Goal: Task Accomplishment & Management: Use online tool/utility

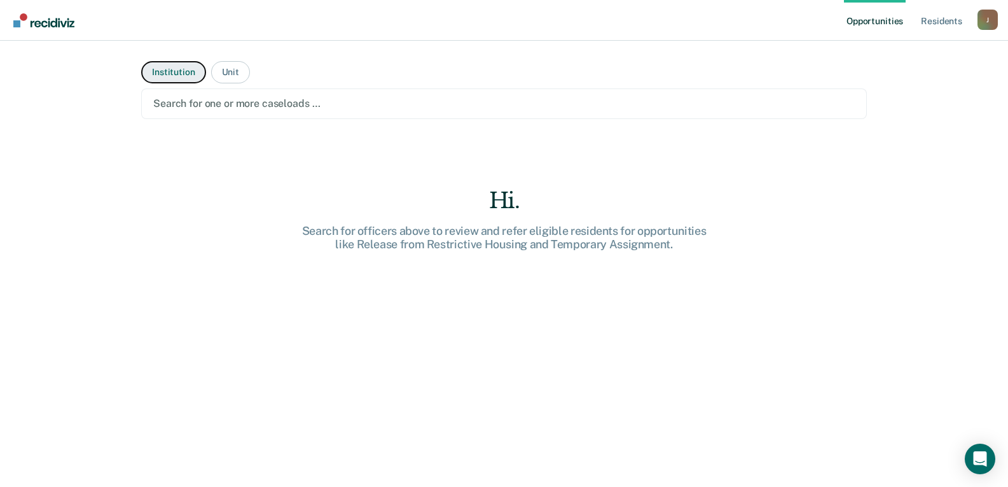
click at [175, 71] on button "Institution" at bounding box center [173, 72] width 64 height 22
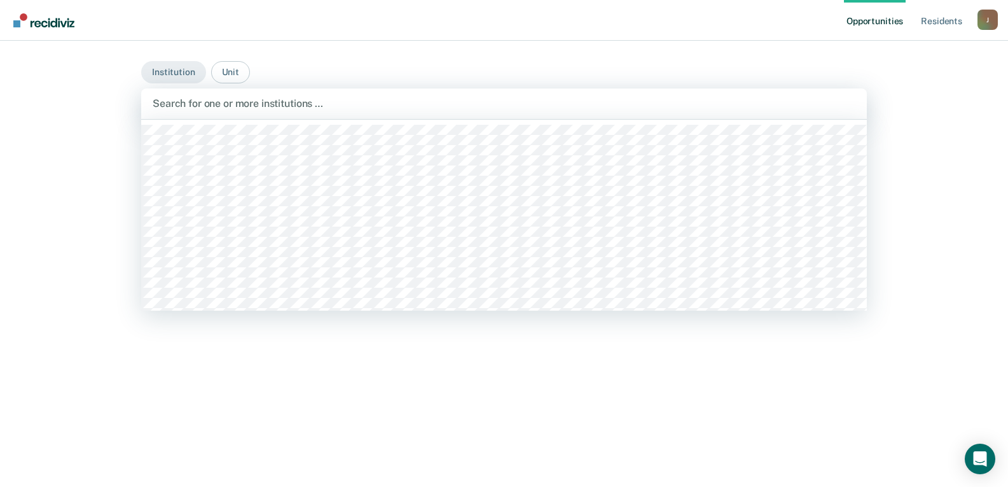
click at [183, 104] on div at bounding box center [504, 103] width 703 height 15
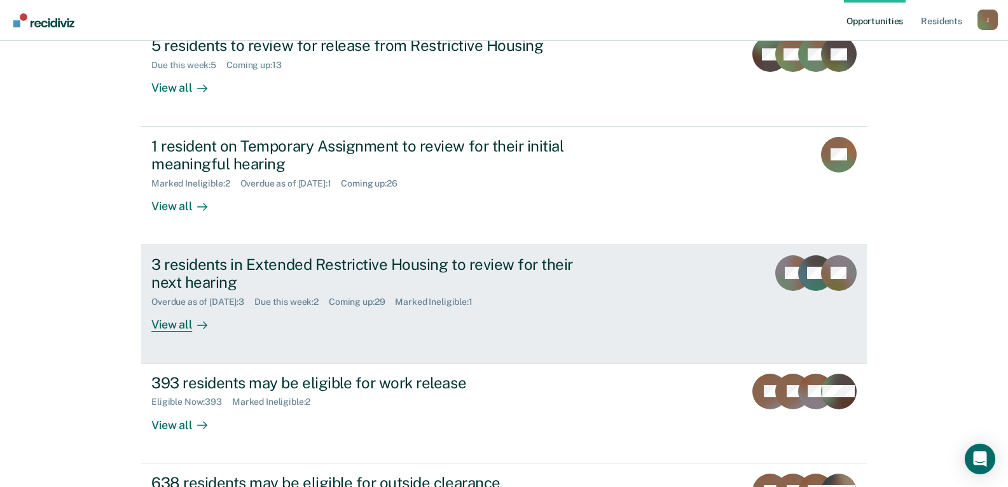
scroll to position [127, 0]
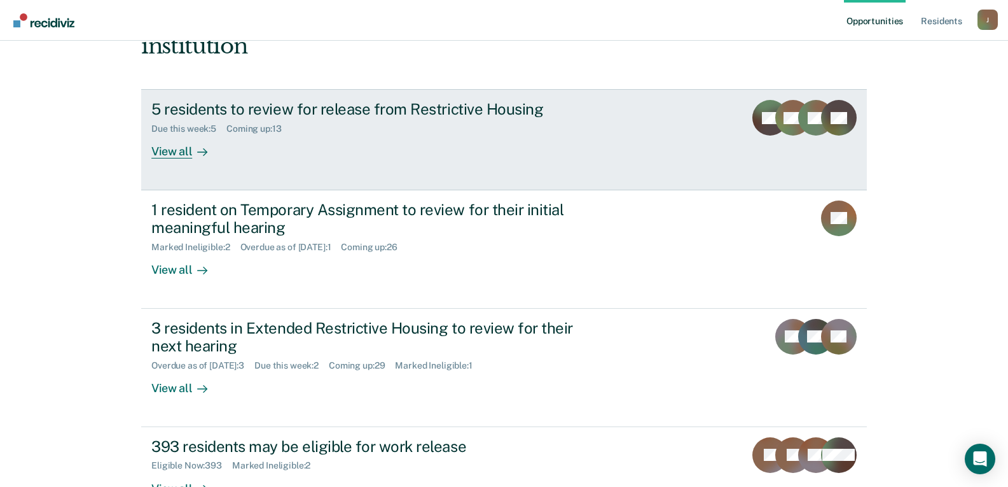
click at [287, 114] on div "5 residents to review for release from Restrictive Housing" at bounding box center [374, 109] width 446 height 18
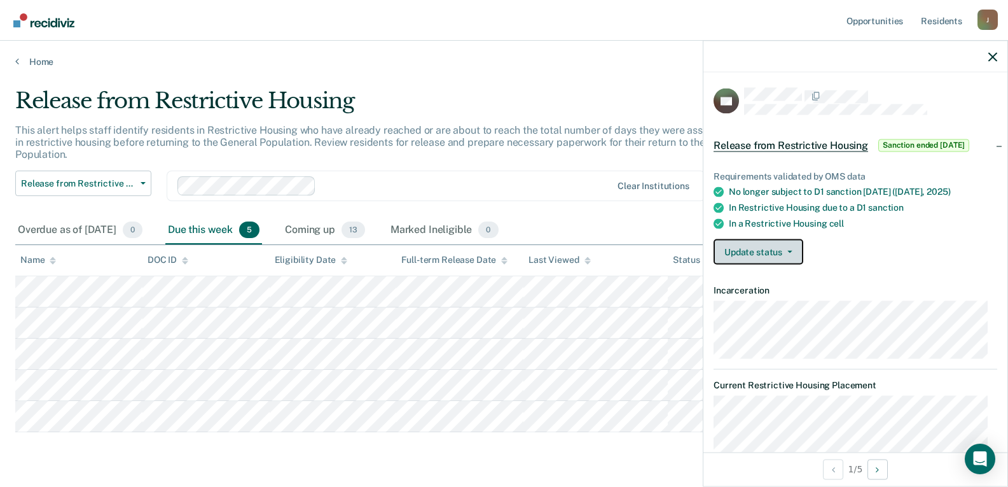
click at [759, 253] on button "Update status" at bounding box center [759, 251] width 90 height 25
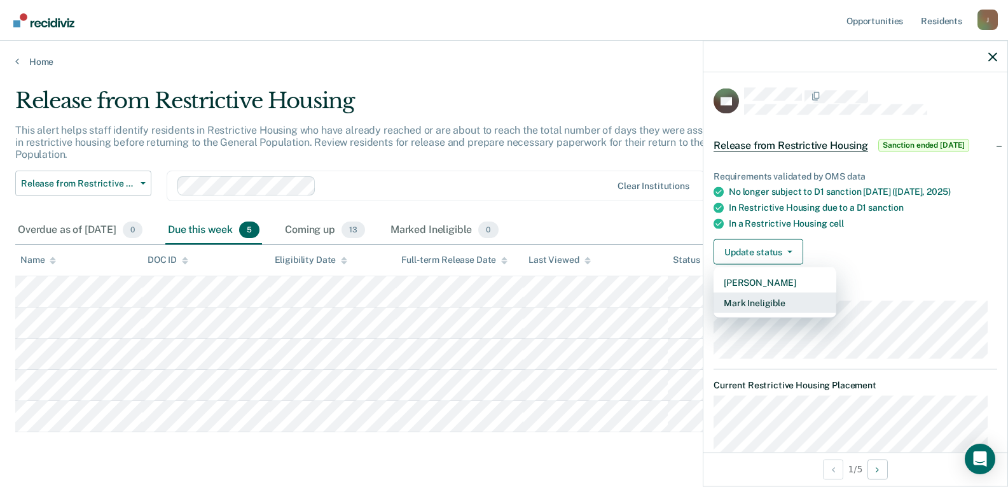
click at [755, 300] on button "Mark Ineligible" at bounding box center [775, 303] width 123 height 20
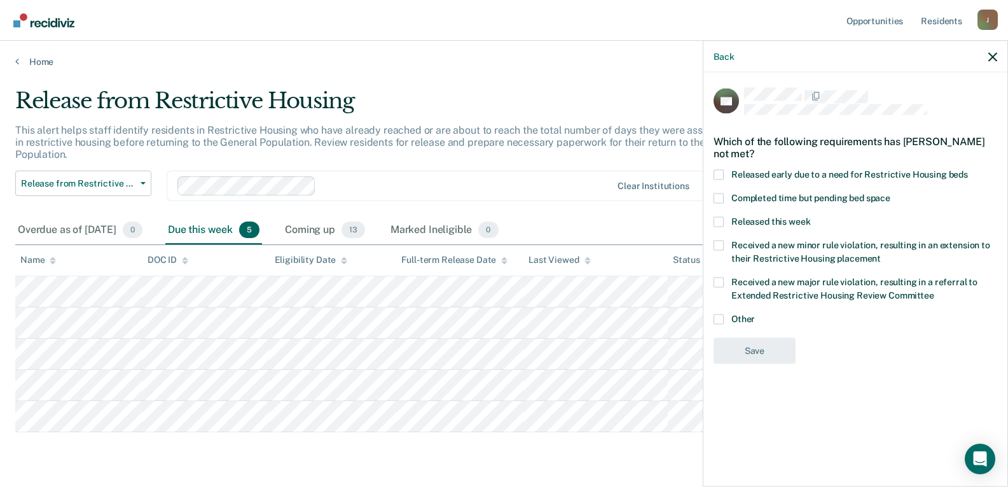
click at [718, 222] on span at bounding box center [719, 221] width 10 height 10
click at [810, 216] on input "Released this week" at bounding box center [810, 216] width 0 height 0
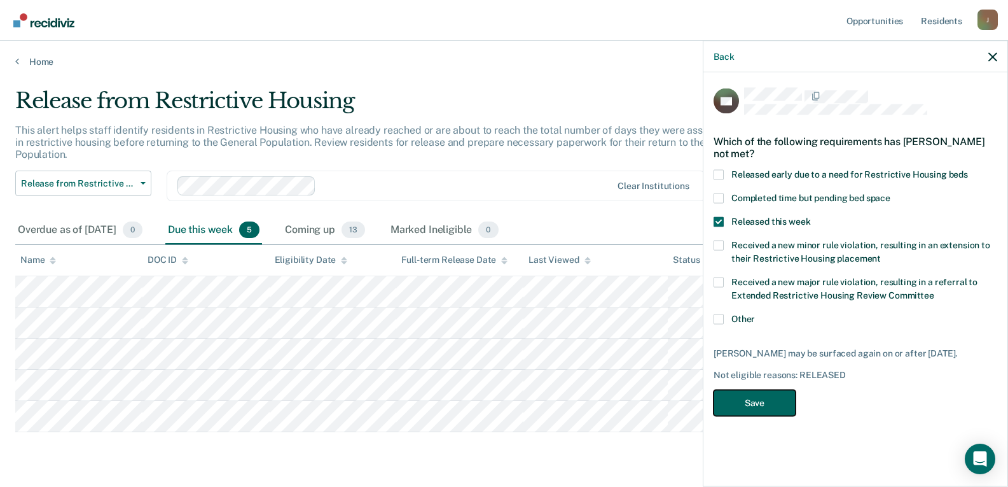
click at [721, 396] on button "Save" at bounding box center [755, 403] width 82 height 26
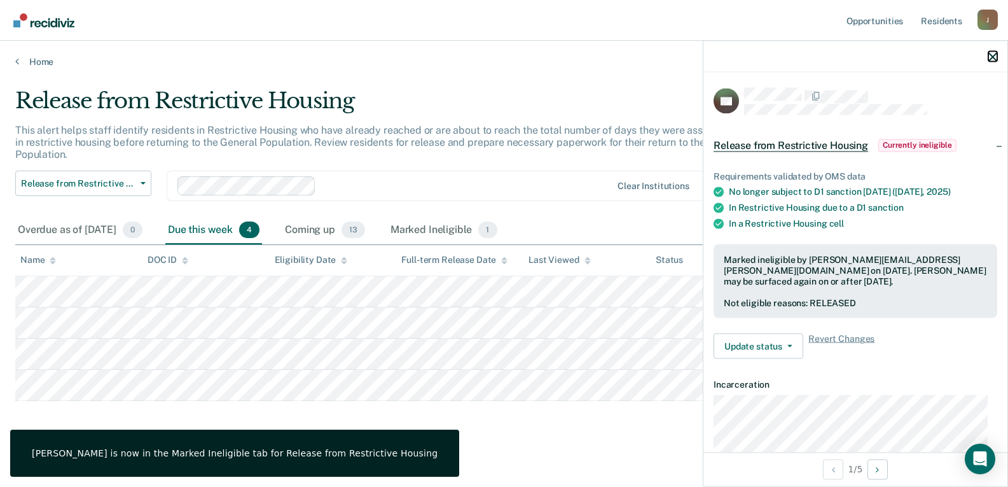
click at [990, 56] on icon "button" at bounding box center [992, 56] width 9 height 9
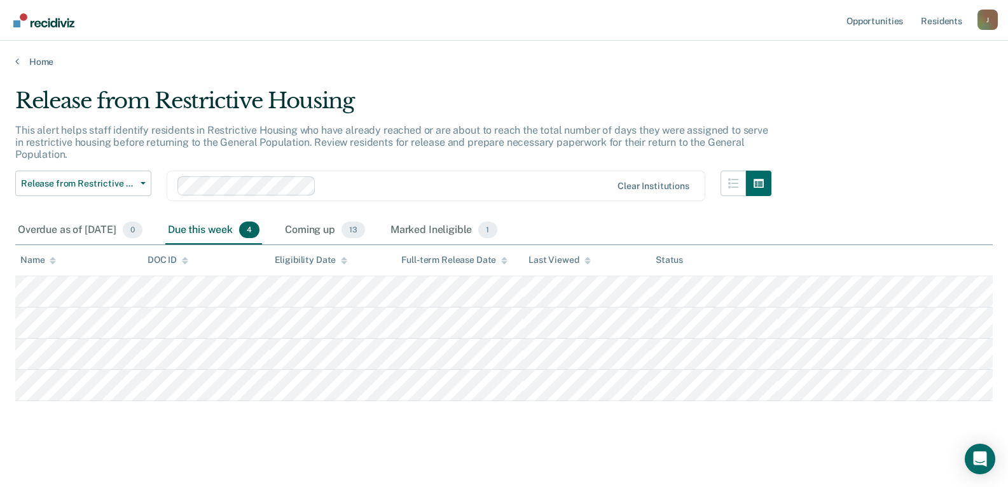
click at [46, 48] on div "Home" at bounding box center [504, 54] width 1008 height 27
click at [44, 58] on link "Home" at bounding box center [504, 61] width 978 height 11
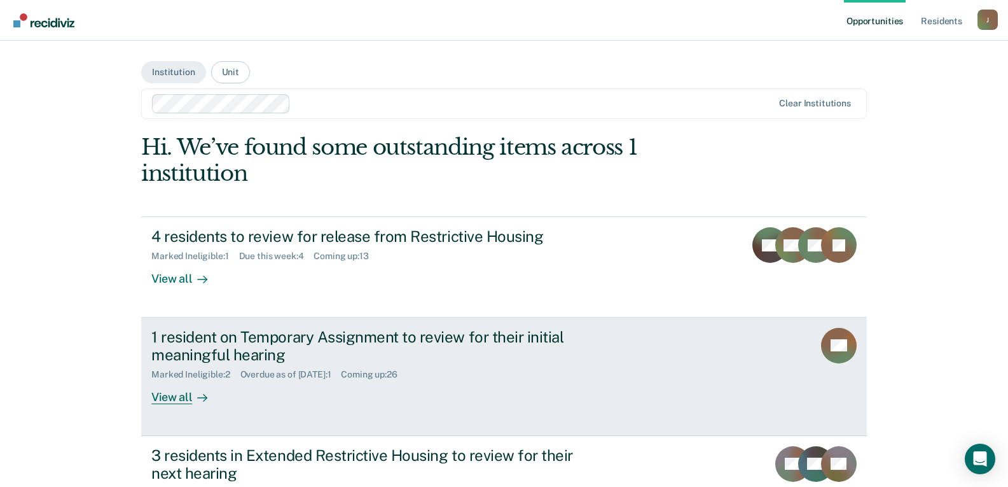
click at [352, 349] on div "1 resident on Temporary Assignment to review for their initial meaningful heari…" at bounding box center [374, 346] width 446 height 37
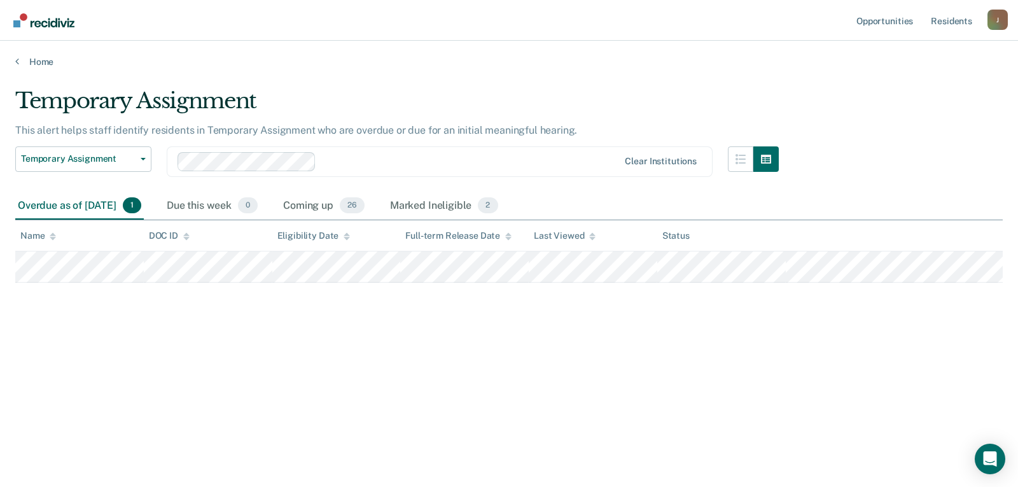
click at [186, 415] on div "Temporary Assignment This alert helps staff identify residents in Temporary Ass…" at bounding box center [508, 260] width 987 height 344
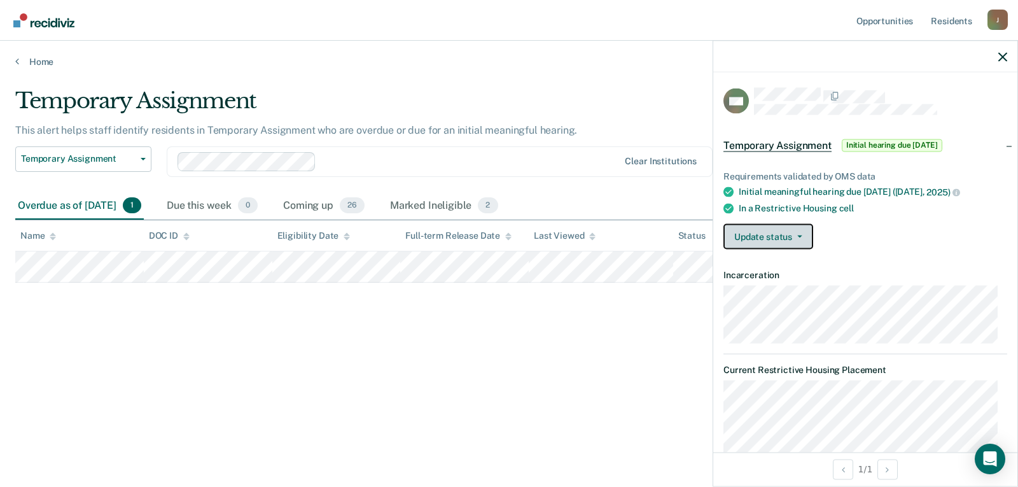
click at [779, 235] on button "Update status" at bounding box center [768, 235] width 90 height 25
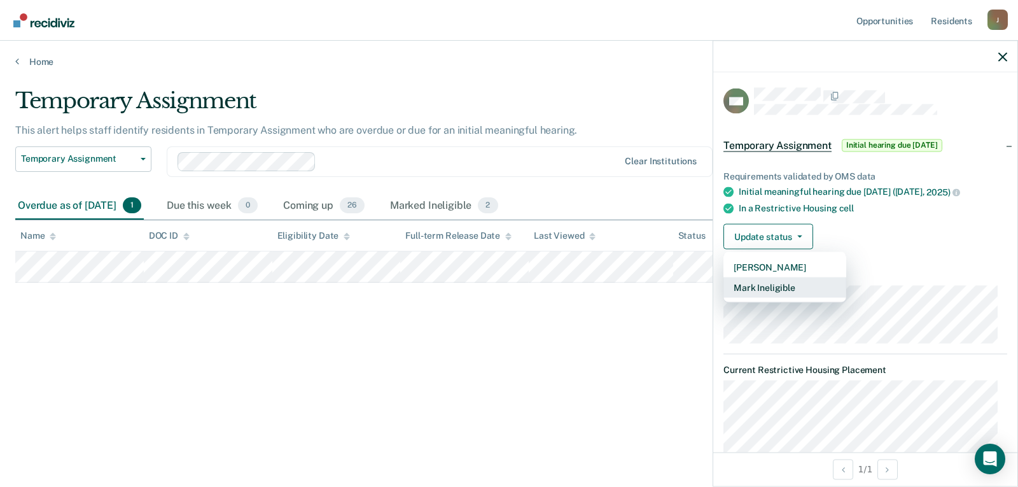
click at [768, 286] on button "Mark Ineligible" at bounding box center [784, 287] width 123 height 20
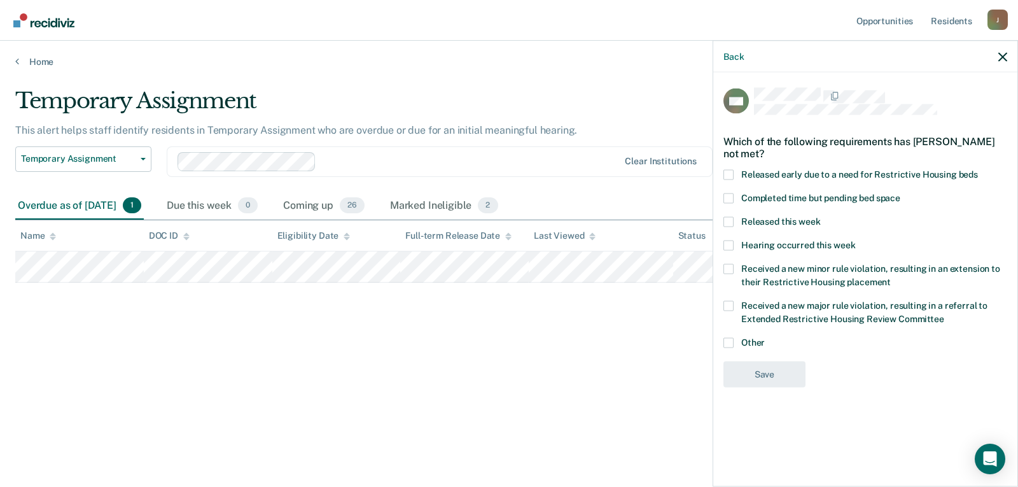
click at [731, 246] on span at bounding box center [728, 245] width 10 height 10
click at [855, 240] on input "Hearing occurred this week" at bounding box center [855, 240] width 0 height 0
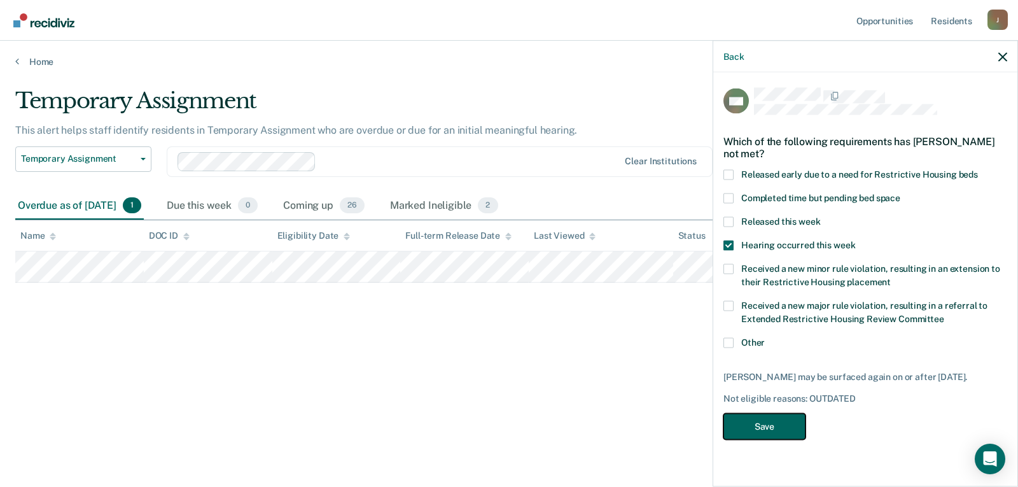
click at [759, 424] on button "Save" at bounding box center [764, 426] width 82 height 26
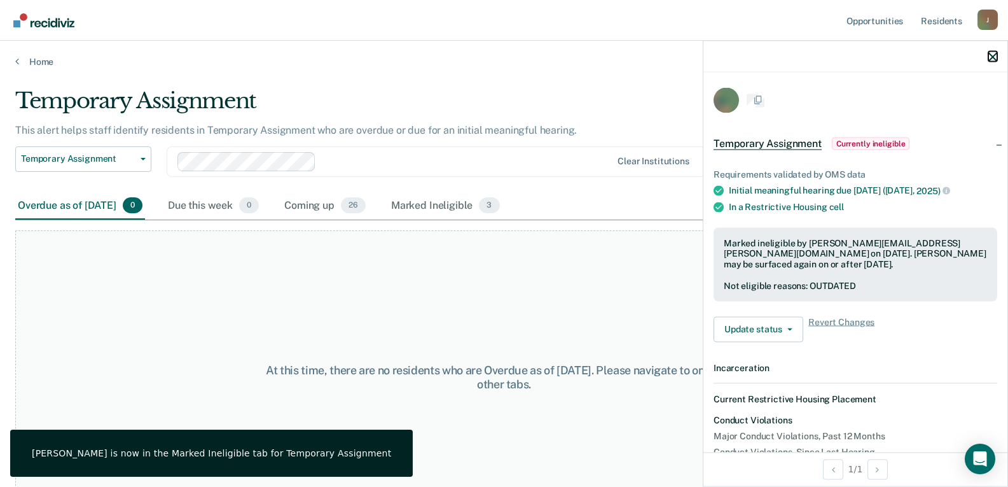
click at [993, 53] on icon "button" at bounding box center [992, 56] width 9 height 9
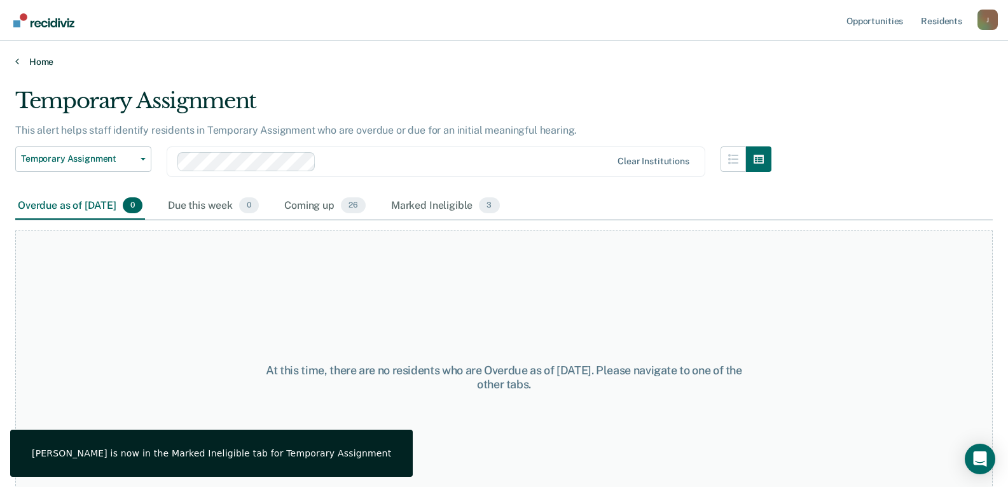
click at [41, 59] on link "Home" at bounding box center [504, 61] width 978 height 11
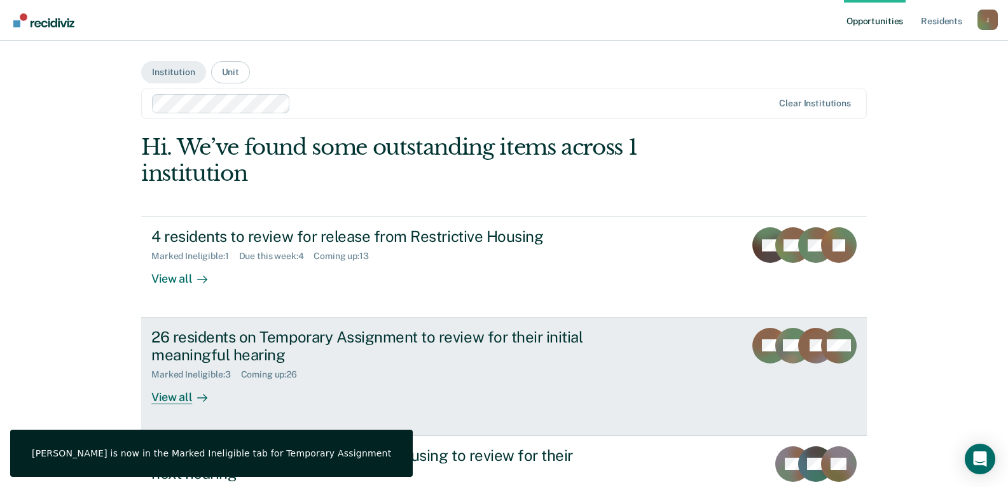
scroll to position [127, 0]
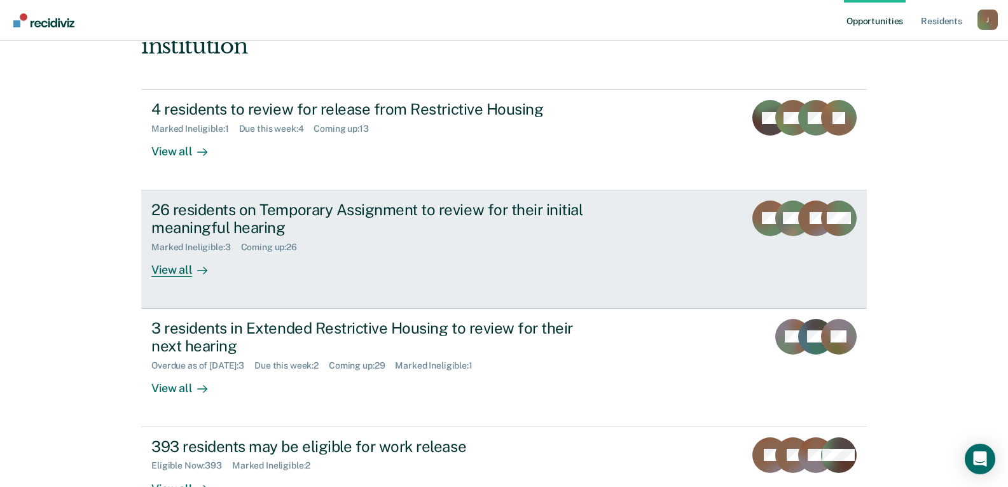
click at [220, 218] on div "26 residents on Temporary Assignment to review for their initial meaningful hea…" at bounding box center [374, 218] width 446 height 37
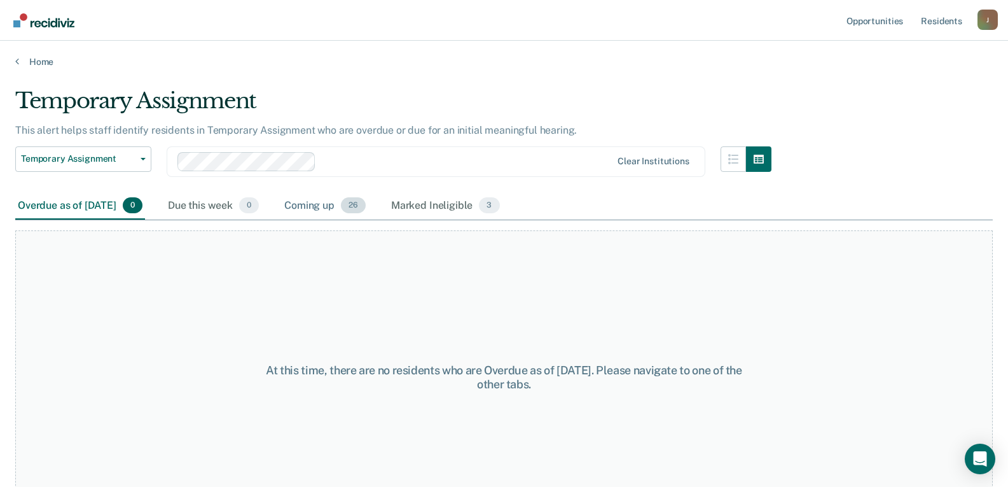
click at [351, 212] on div "Coming up 26" at bounding box center [325, 206] width 87 height 28
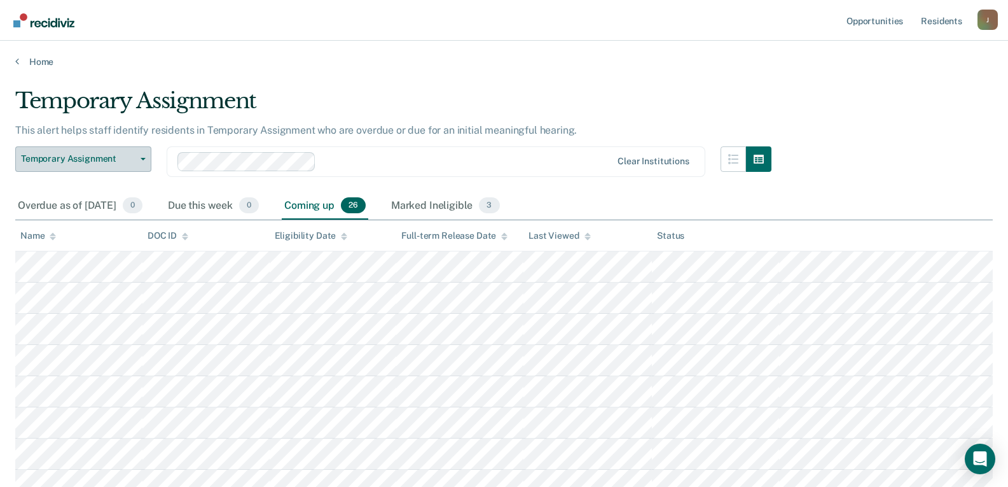
click at [102, 200] on div "Overdue as of [DATE] 0" at bounding box center [80, 206] width 130 height 28
click at [35, 62] on link "Home" at bounding box center [504, 61] width 978 height 11
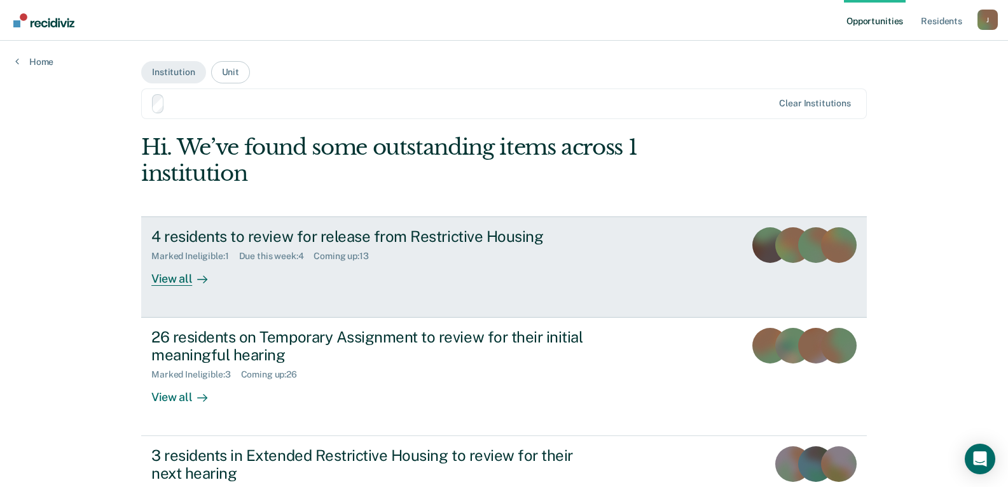
click at [237, 266] on div "4 residents to review for release from Restrictive Housing Marked Ineligible : …" at bounding box center [389, 256] width 477 height 59
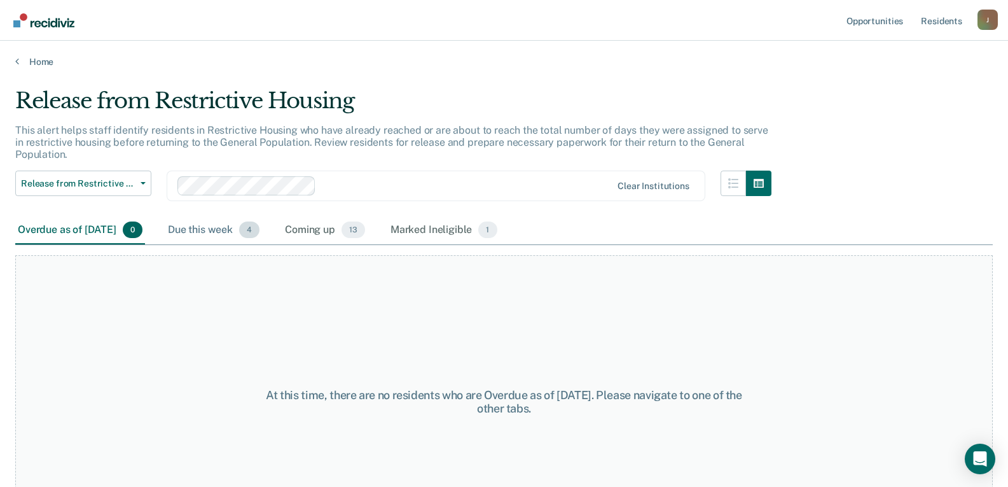
click at [232, 232] on div "Due this week 4" at bounding box center [213, 230] width 97 height 28
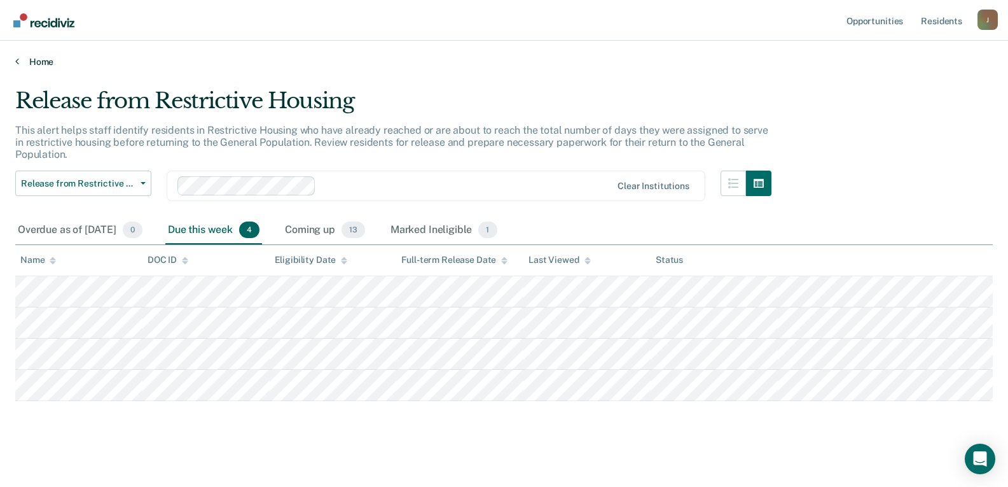
click at [43, 60] on link "Home" at bounding box center [504, 61] width 978 height 11
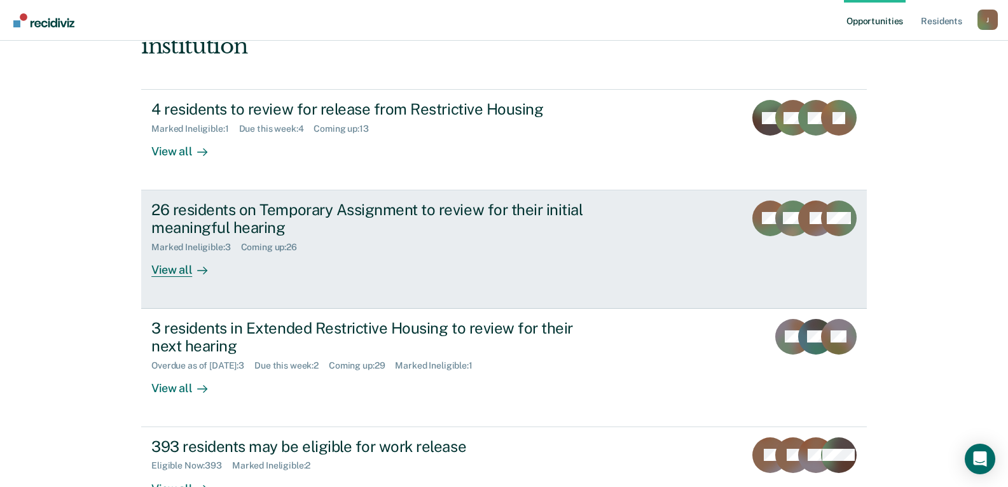
scroll to position [191, 0]
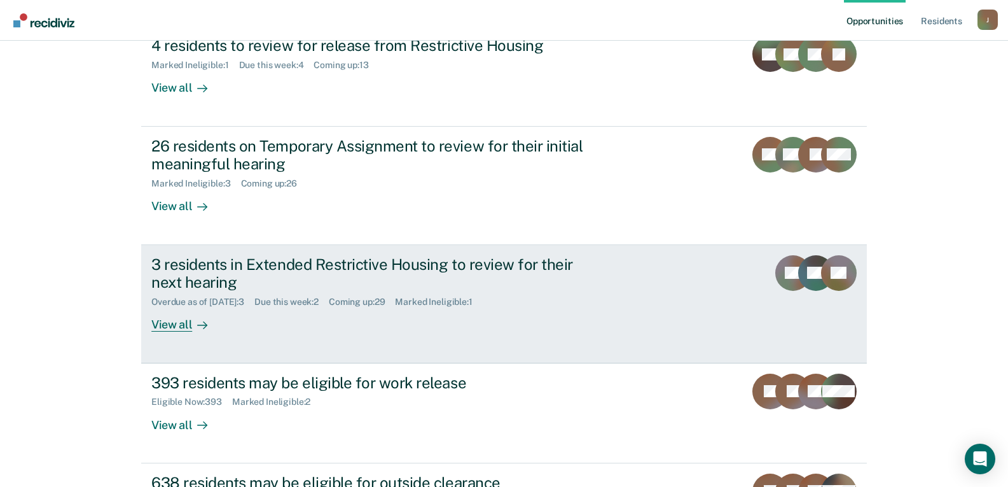
click at [160, 322] on div "View all" at bounding box center [186, 319] width 71 height 25
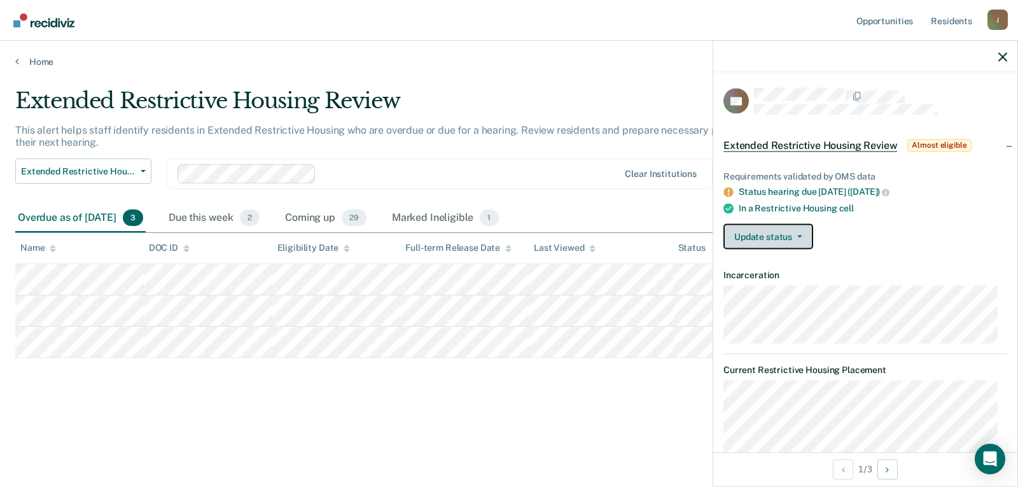
click at [757, 235] on button "Update status" at bounding box center [768, 235] width 90 height 25
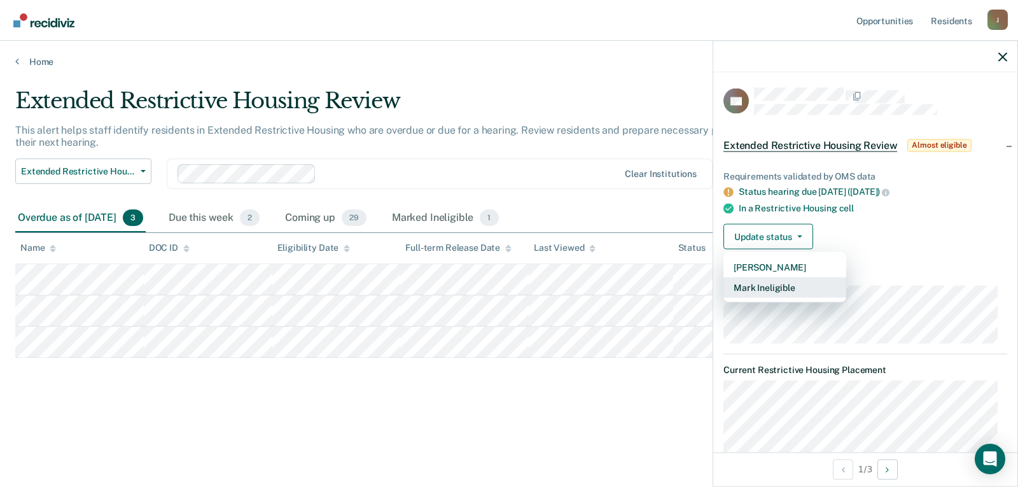
click at [766, 284] on button "Mark Ineligible" at bounding box center [784, 287] width 123 height 20
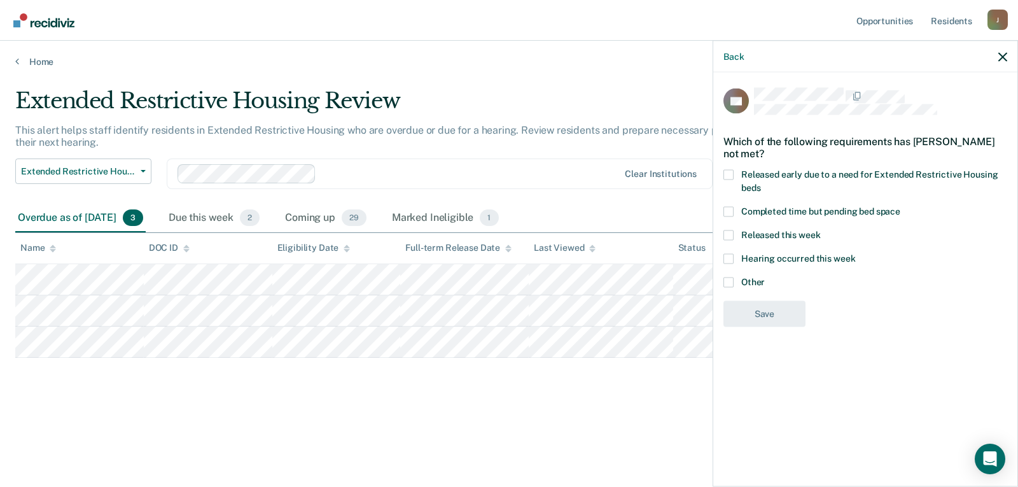
click at [731, 280] on span at bounding box center [728, 282] width 10 height 10
click at [765, 277] on input "Other" at bounding box center [765, 277] width 0 height 0
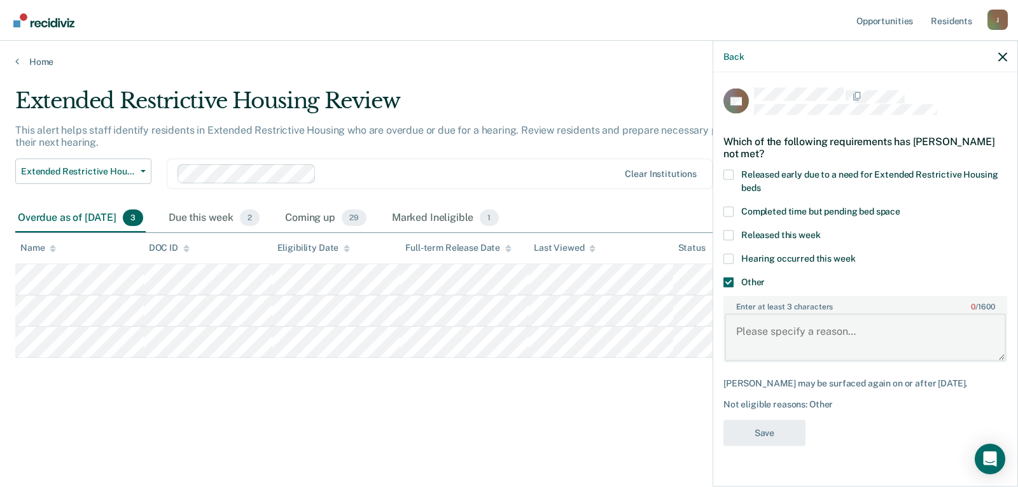
click at [766, 333] on textarea "Enter at least 3 characters 0 / 1600" at bounding box center [864, 337] width 281 height 47
type textarea "hearing scheduled for [DATE]"
click at [747, 432] on button "Save" at bounding box center [764, 433] width 82 height 26
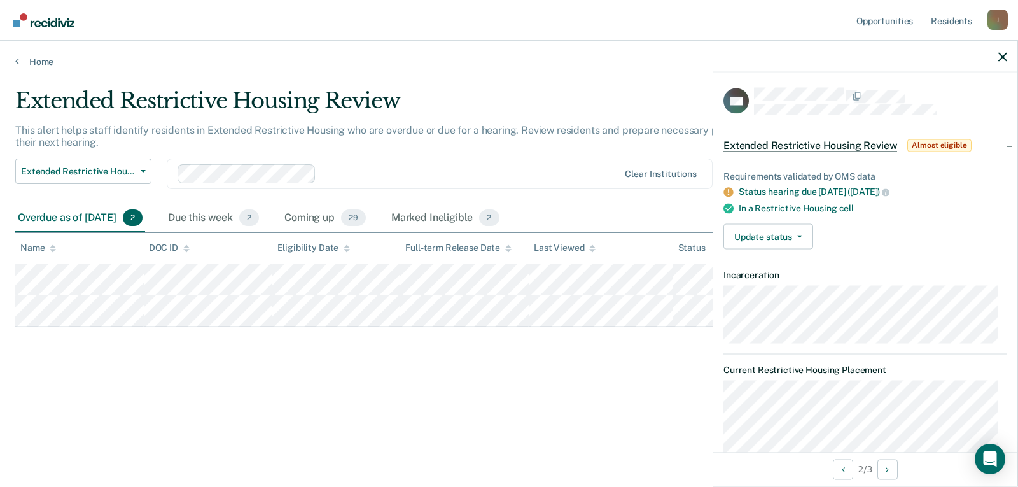
click at [823, 242] on div "Update status [PERSON_NAME] Mark Ineligible" at bounding box center [865, 235] width 284 height 25
click at [804, 243] on button "Update status" at bounding box center [768, 235] width 90 height 25
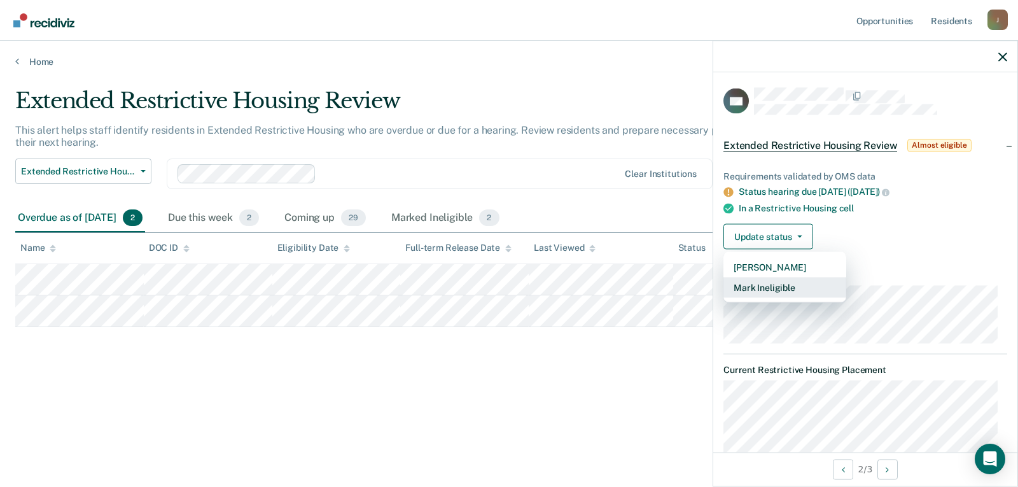
click at [786, 282] on button "Mark Ineligible" at bounding box center [784, 287] width 123 height 20
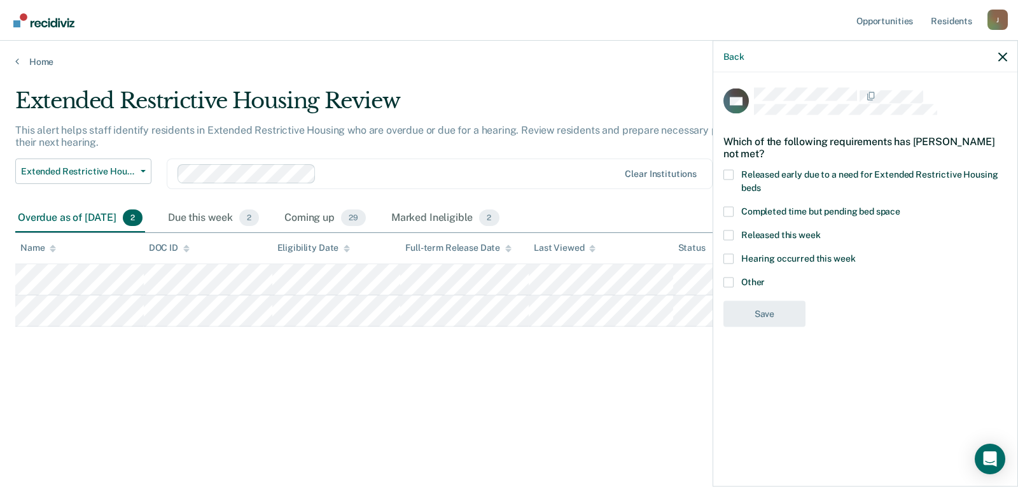
click at [728, 282] on span at bounding box center [728, 282] width 10 height 10
click at [765, 277] on input "Other" at bounding box center [765, 277] width 0 height 0
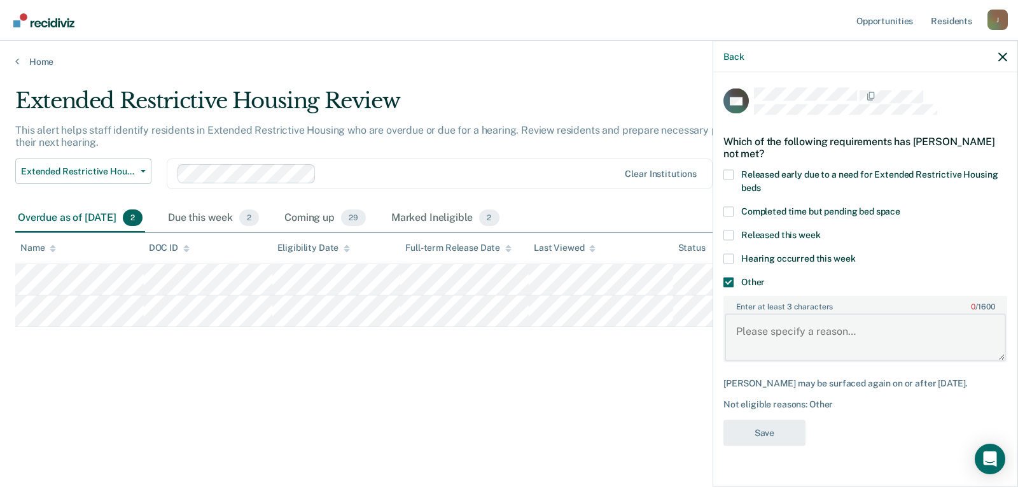
click at [754, 342] on textarea "Enter at least 3 characters 0 / 1600" at bounding box center [864, 337] width 281 height 47
type textarea "Hearing scheduled for [DATE]"
click at [748, 444] on button "Save" at bounding box center [764, 433] width 82 height 26
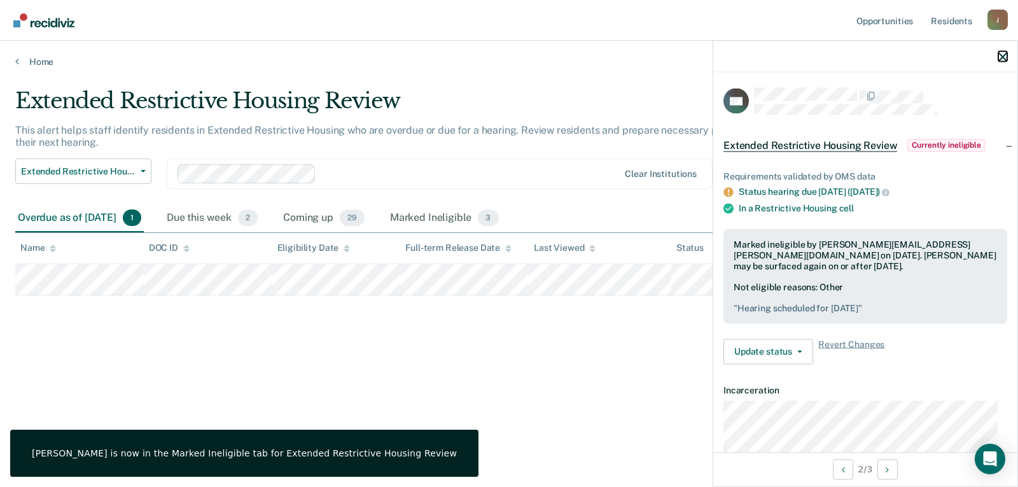
click at [1002, 55] on icon "button" at bounding box center [1002, 56] width 9 height 9
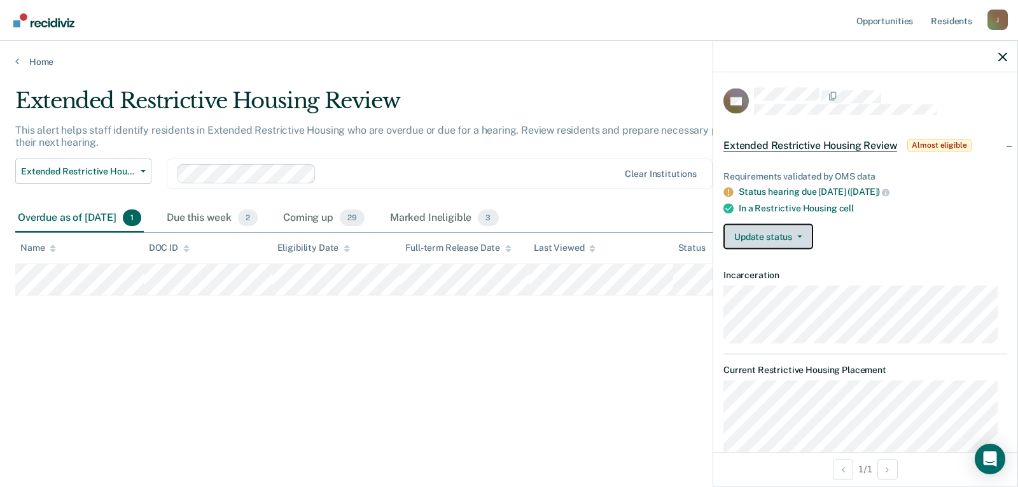
click at [791, 230] on button "Update status" at bounding box center [768, 235] width 90 height 25
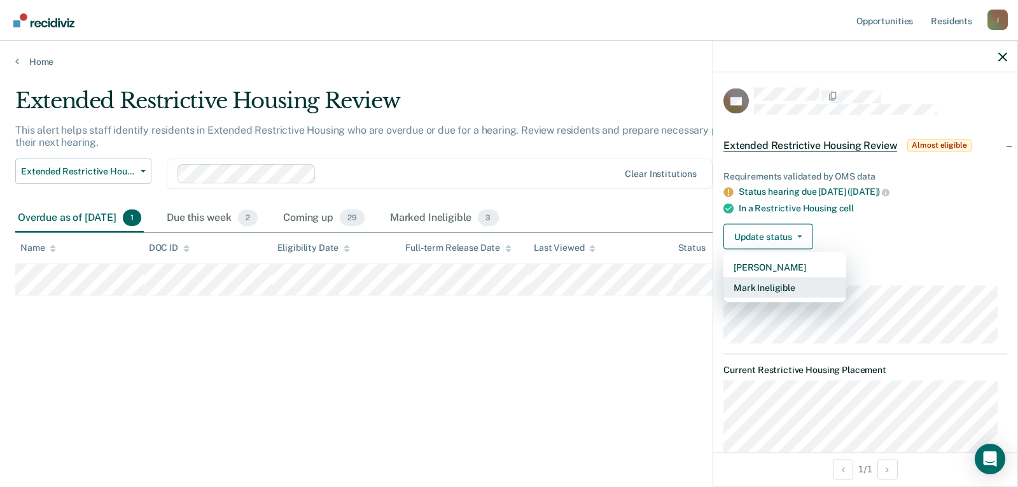
click at [786, 277] on button "Mark Ineligible" at bounding box center [784, 287] width 123 height 20
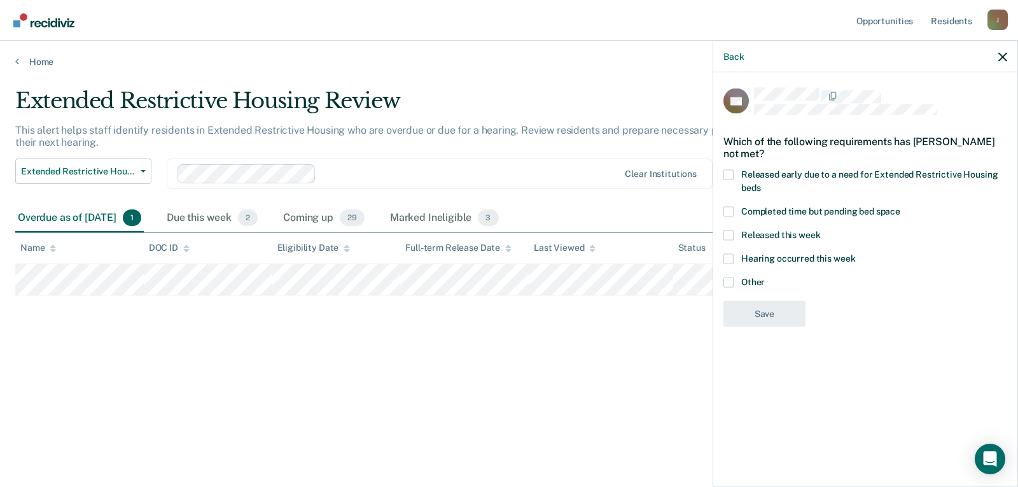
click at [731, 280] on span at bounding box center [728, 282] width 10 height 10
click at [765, 277] on input "Other" at bounding box center [765, 277] width 0 height 0
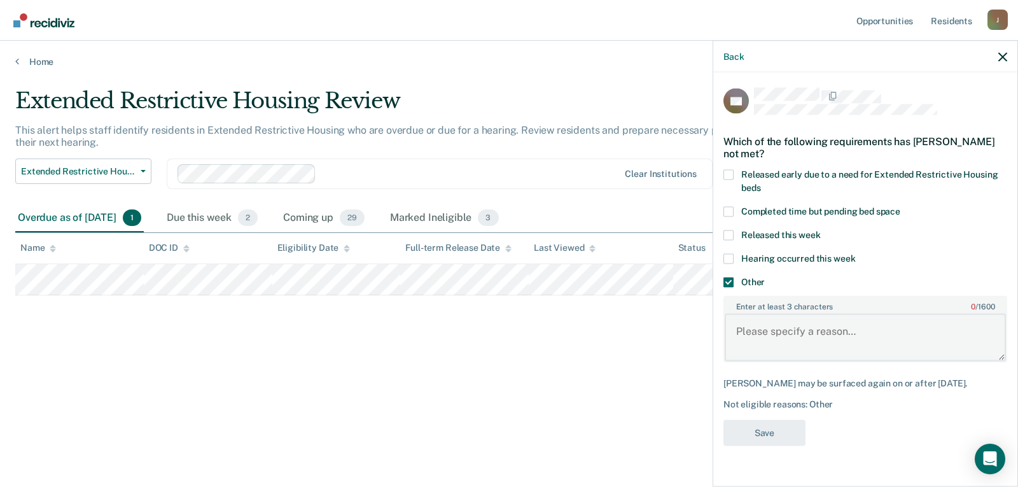
click at [745, 329] on textarea "Enter at least 3 characters 0 / 1600" at bounding box center [864, 337] width 281 height 47
type textarea "Hearing scheduled for [DATE]"
click at [777, 432] on button "Save" at bounding box center [764, 433] width 82 height 26
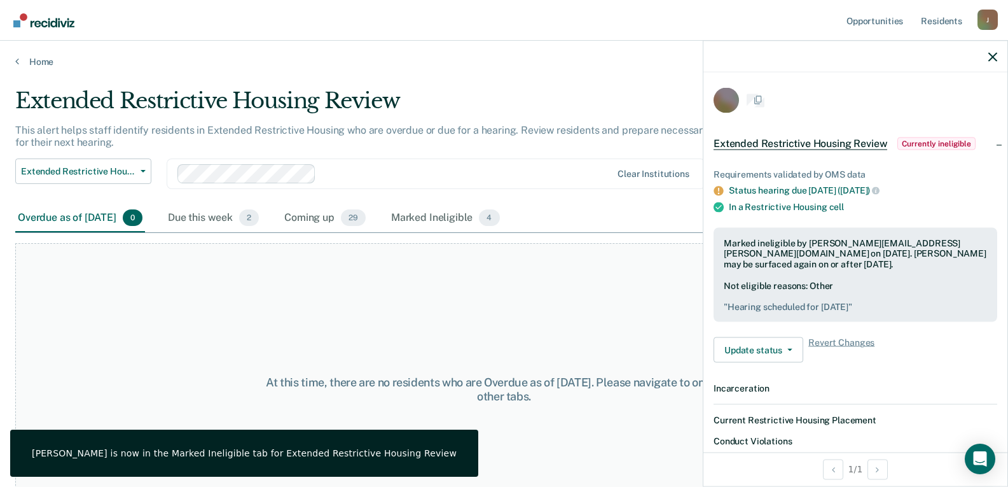
click at [994, 60] on icon "button" at bounding box center [992, 56] width 9 height 9
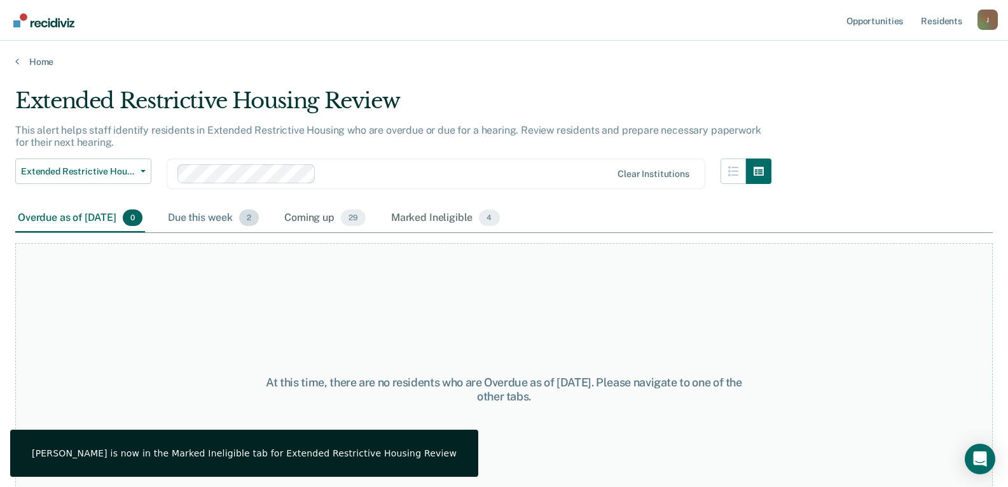
click at [224, 216] on div "Due this week 2" at bounding box center [213, 218] width 96 height 28
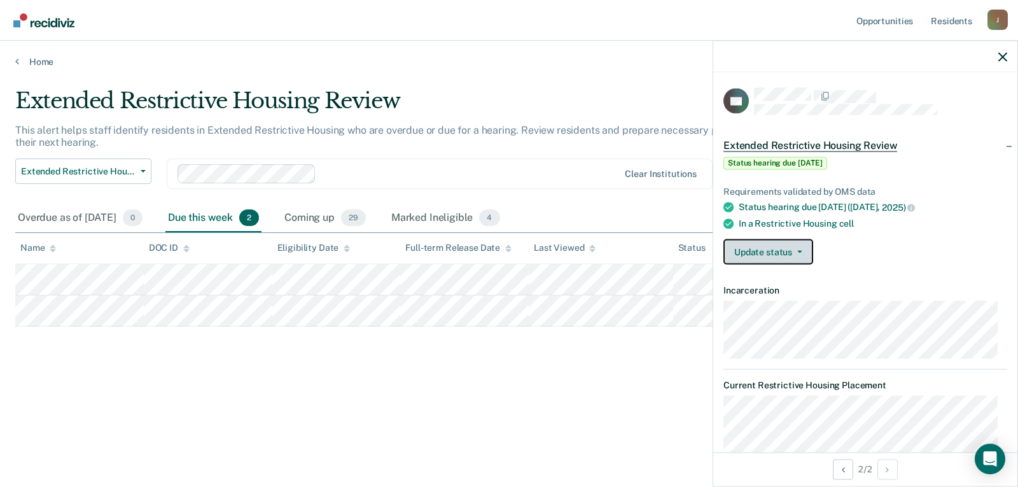
click at [793, 259] on button "Update status" at bounding box center [768, 251] width 90 height 25
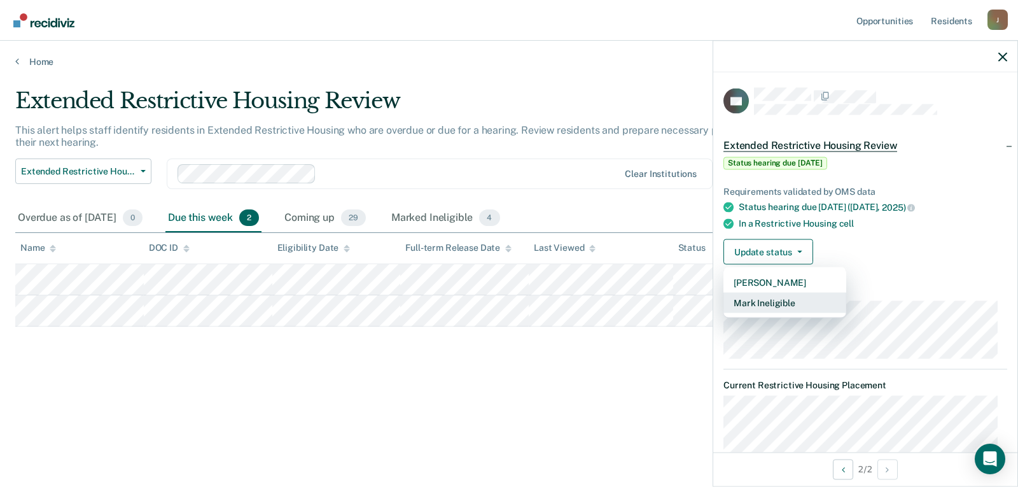
click at [773, 298] on button "Mark Ineligible" at bounding box center [784, 302] width 123 height 20
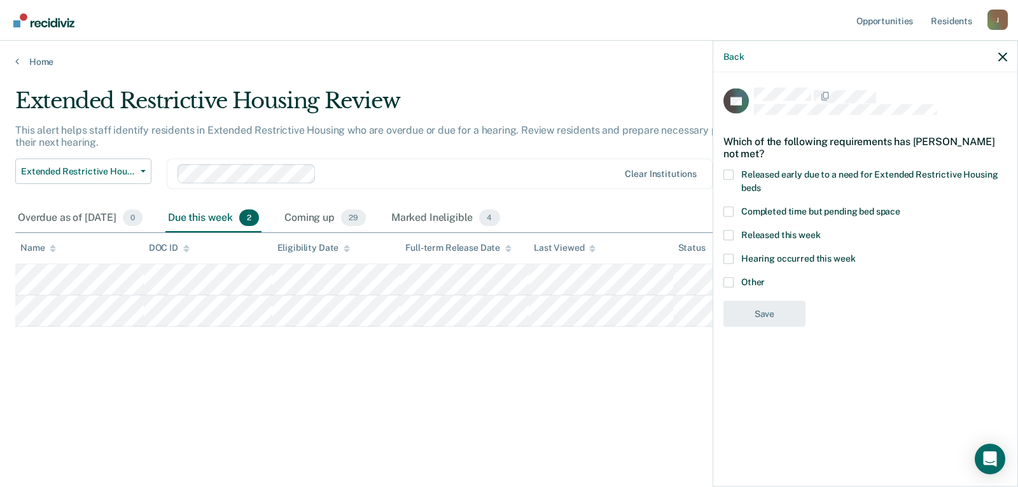
click at [730, 255] on span at bounding box center [728, 258] width 10 height 10
click at [855, 253] on input "Hearing occurred this week" at bounding box center [855, 253] width 0 height 0
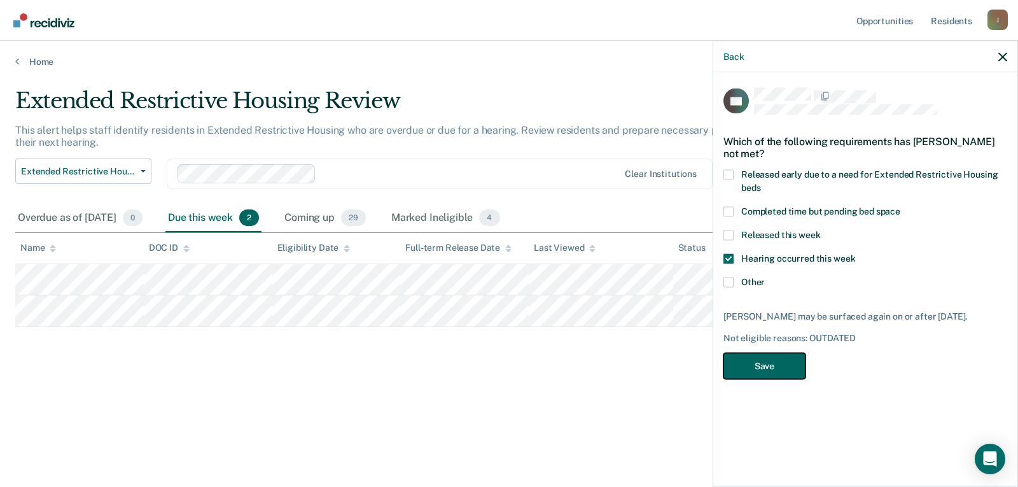
click at [750, 359] on button "Save" at bounding box center [764, 366] width 82 height 26
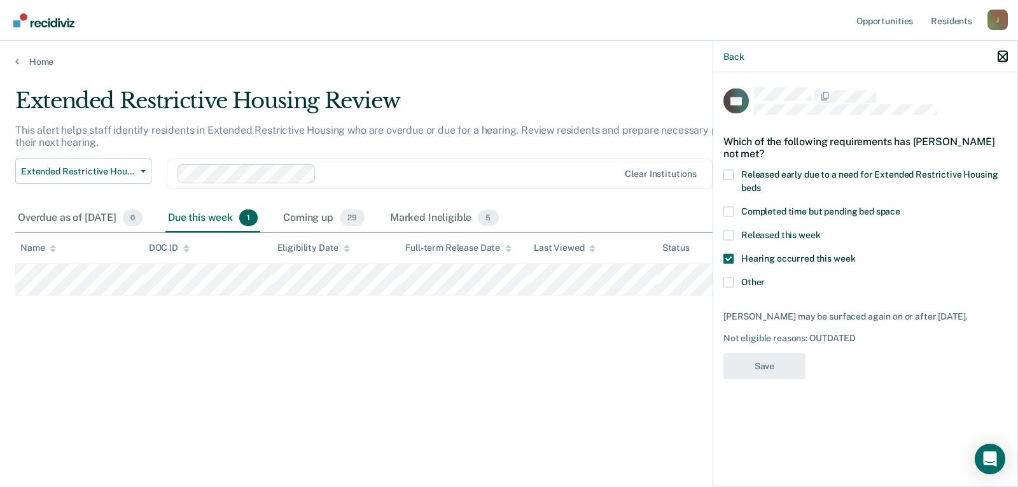
click at [1000, 55] on icon "button" at bounding box center [1002, 56] width 9 height 9
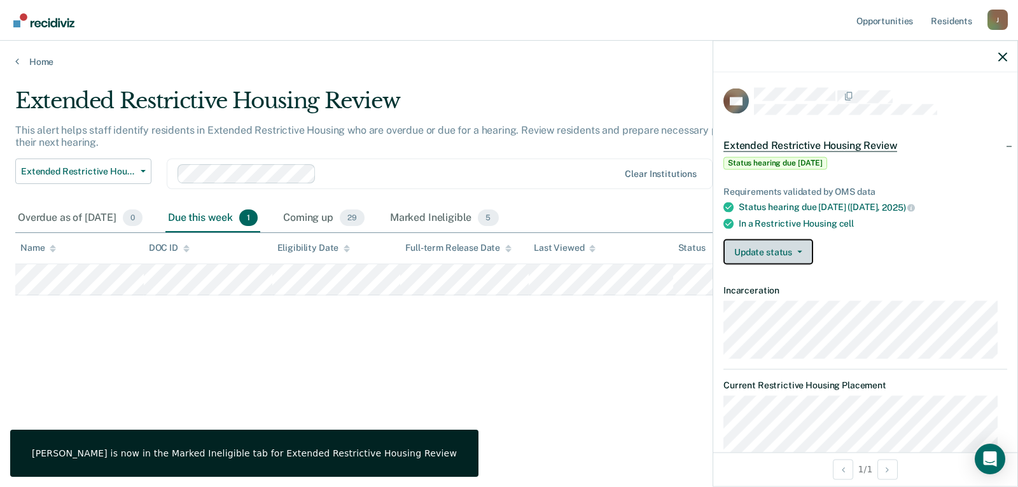
click at [751, 248] on button "Update status" at bounding box center [768, 251] width 90 height 25
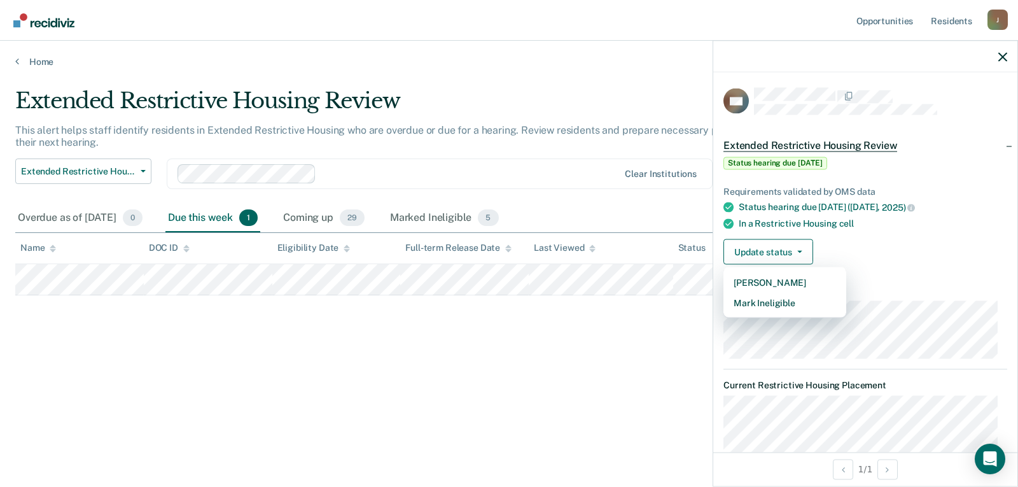
click at [599, 347] on div "Extended Restrictive Housing Review This alert helps staff identify residents i…" at bounding box center [508, 239] width 987 height 303
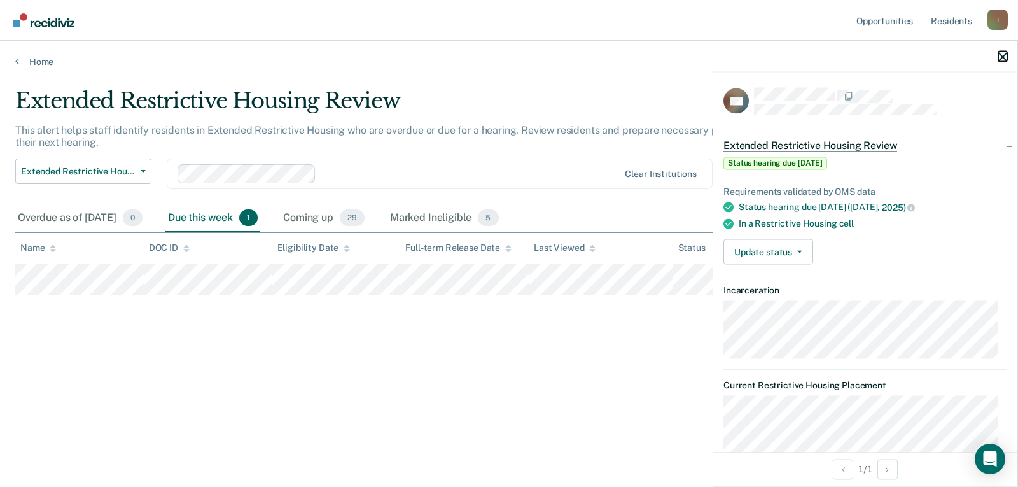
click at [1002, 52] on icon "button" at bounding box center [1002, 56] width 9 height 9
